Goal: Find contact information: Find contact information

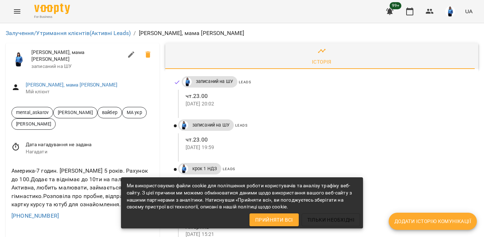
scroll to position [71, 0]
drag, startPoint x: 62, startPoint y: 140, endPoint x: 10, endPoint y: 138, distance: 52.5
click at [10, 161] on div "Америка-7 годин. [PERSON_NAME] 5 років. Рахунок до 100.Додає та віднімає до 10т…" at bounding box center [83, 193] width 154 height 65
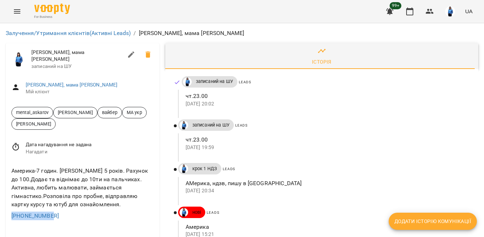
copy link "[PHONE_NUMBER]"
click at [27, 231] on ul at bounding box center [82, 234] width 142 height 6
drag, startPoint x: 53, startPoint y: 138, endPoint x: 14, endPoint y: 137, distance: 38.9
click at [14, 210] on div "[PHONE_NUMBER]" at bounding box center [82, 215] width 145 height 11
copy link "12016992748"
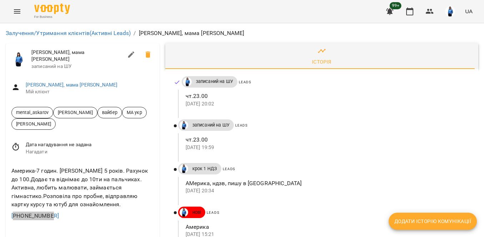
scroll to position [0, 0]
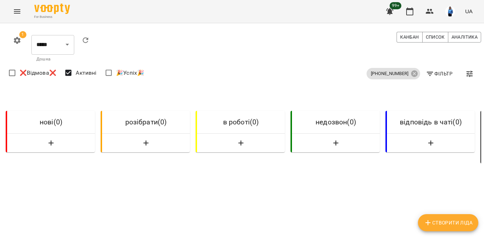
scroll to position [0, 615]
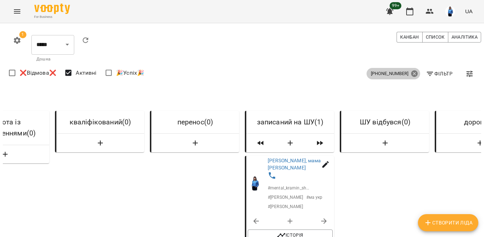
click at [411, 74] on icon at bounding box center [414, 73] width 6 height 6
